Goal: Transaction & Acquisition: Download file/media

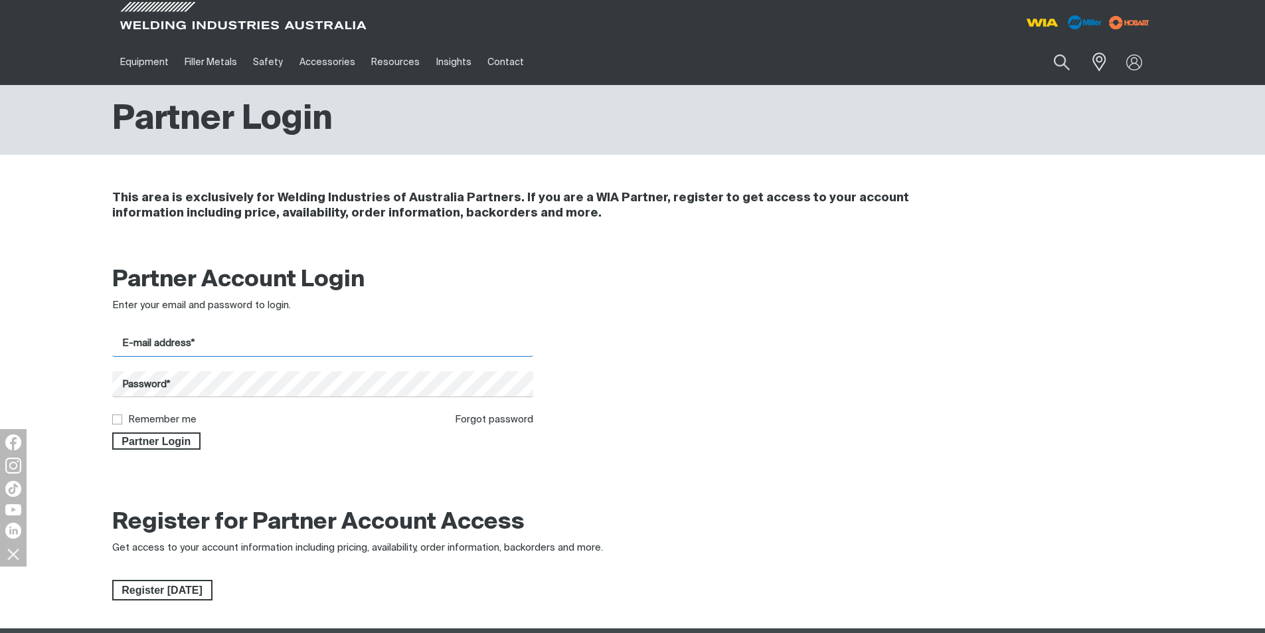
type input "[PERSON_NAME][EMAIL_ADDRESS][DOMAIN_NAME]"
click at [116, 420] on input "Remember me" at bounding box center [116, 418] width 9 height 9
checkbox input "true"
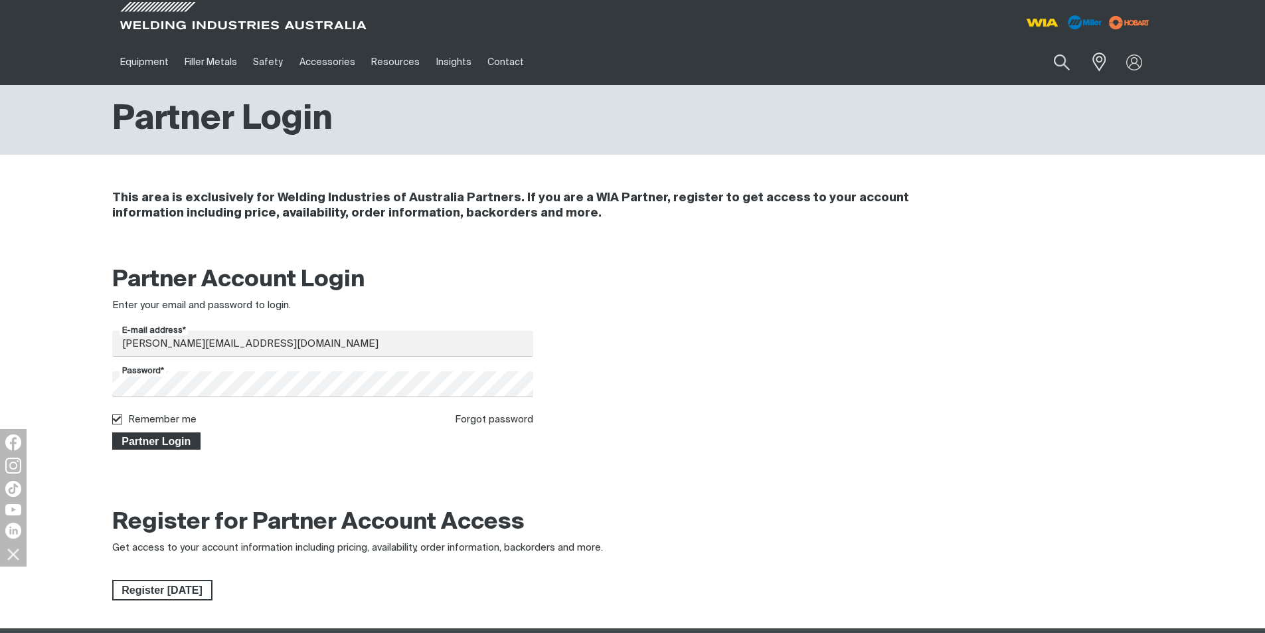
click at [142, 439] on span "Partner Login" at bounding box center [157, 440] width 86 height 17
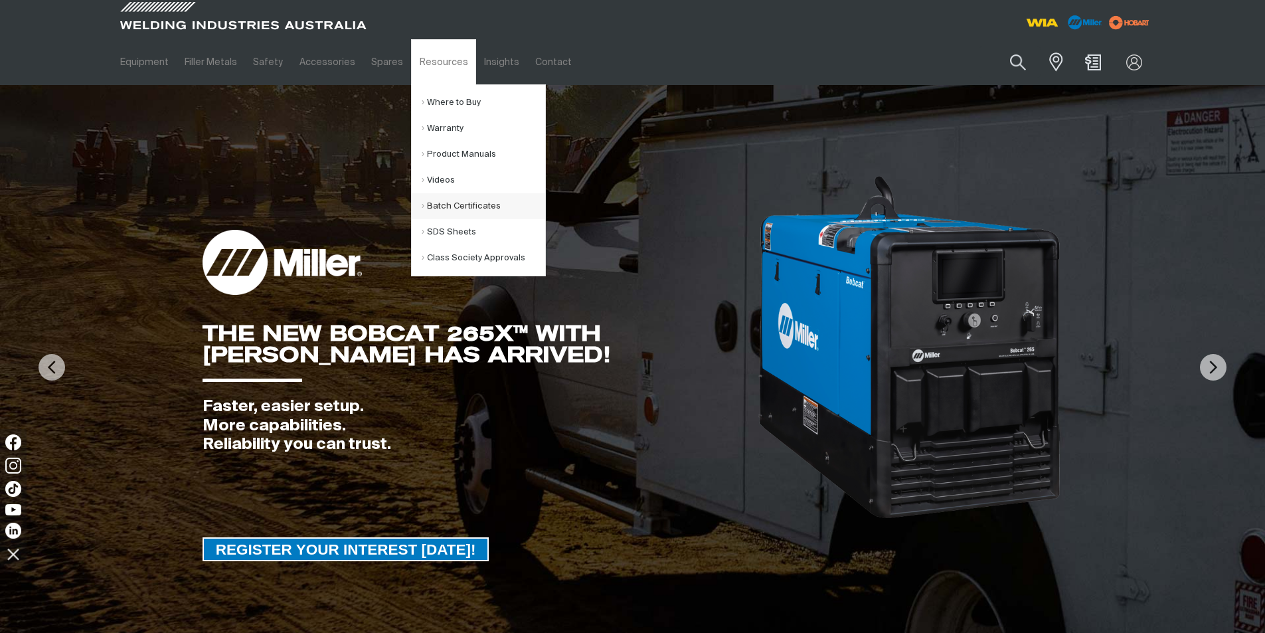
click at [441, 206] on link "Batch Certificates" at bounding box center [483, 206] width 123 height 26
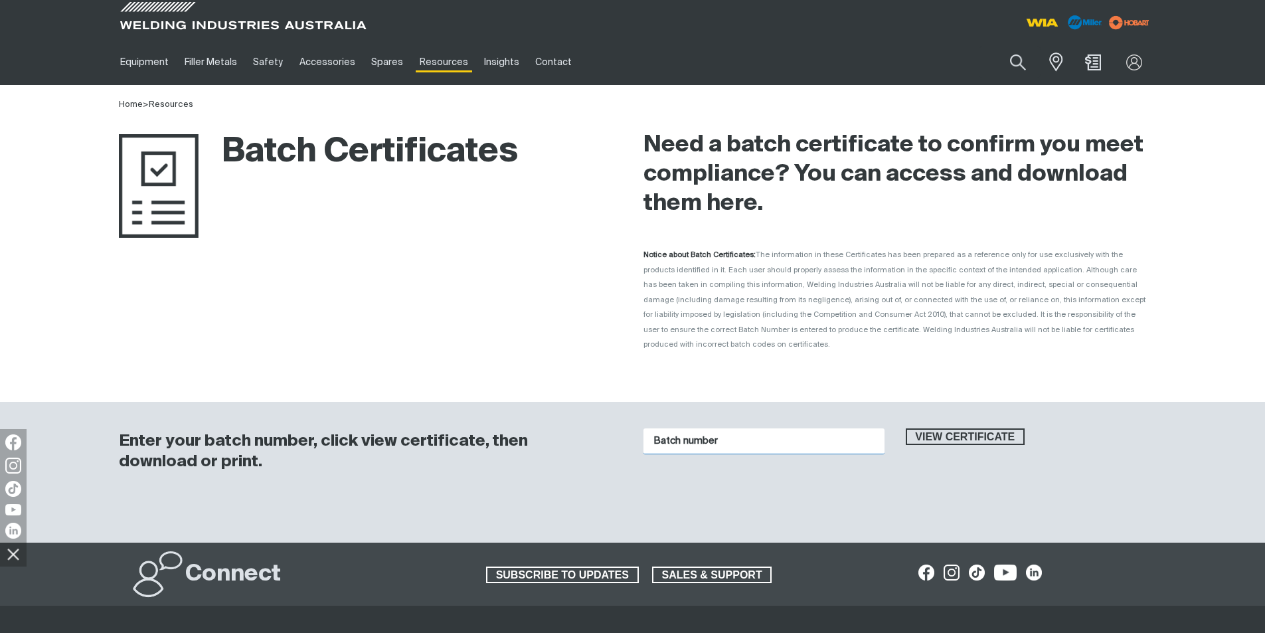
click at [741, 428] on input "Batch number" at bounding box center [763, 441] width 241 height 26
type input "1016582"
click at [950, 428] on span "View certificate" at bounding box center [965, 436] width 117 height 17
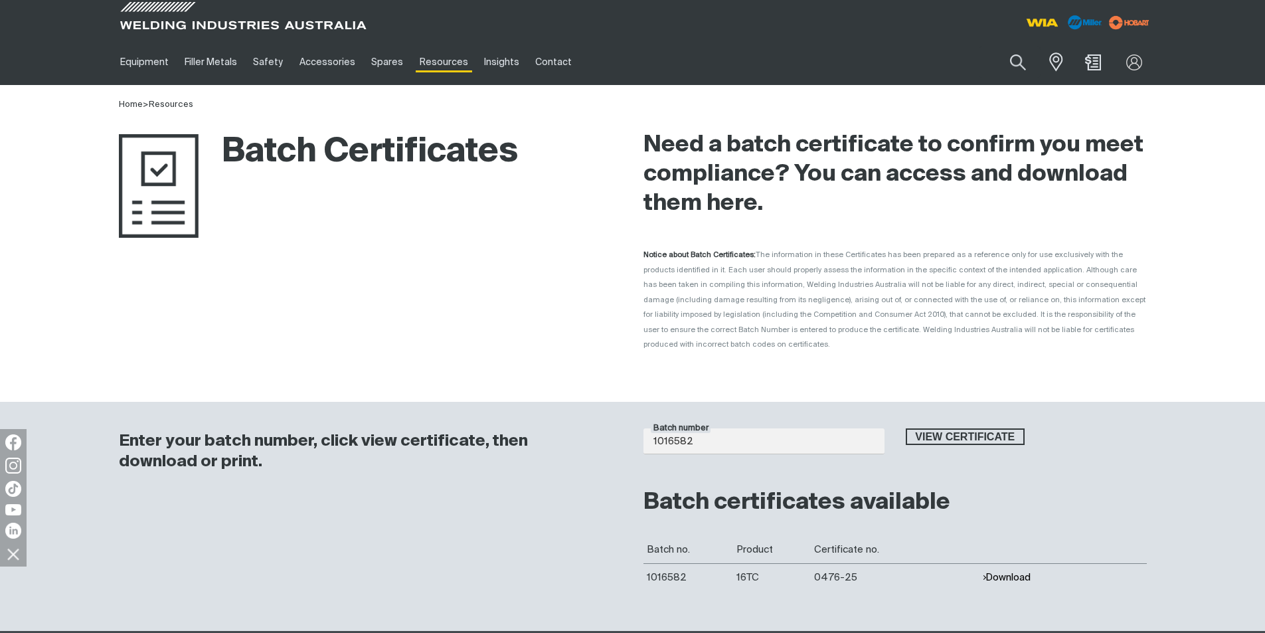
click at [999, 572] on button "Download" at bounding box center [1006, 577] width 48 height 11
click at [961, 428] on span "View certificate" at bounding box center [965, 436] width 117 height 17
click at [1004, 572] on button "Download" at bounding box center [1006, 577] width 48 height 11
